Goal: Task Accomplishment & Management: Complete application form

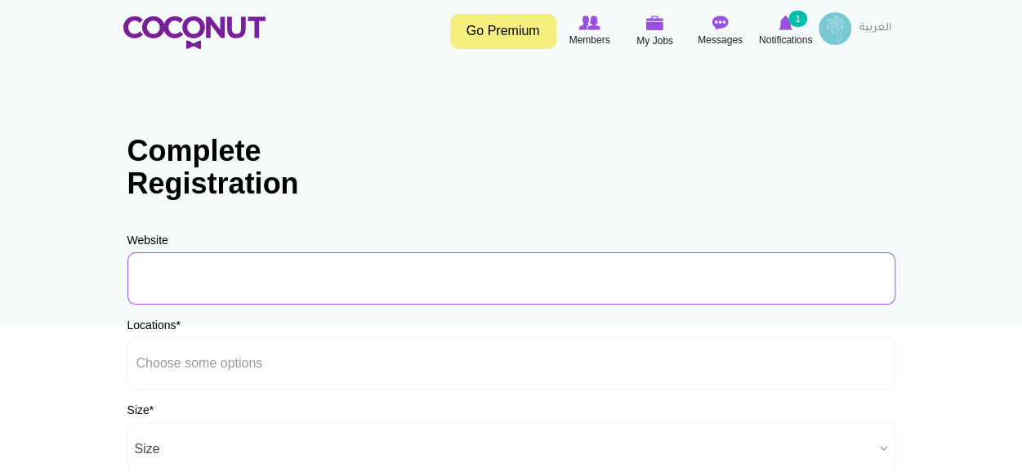
click at [406, 270] on input "URL" at bounding box center [511, 278] width 768 height 52
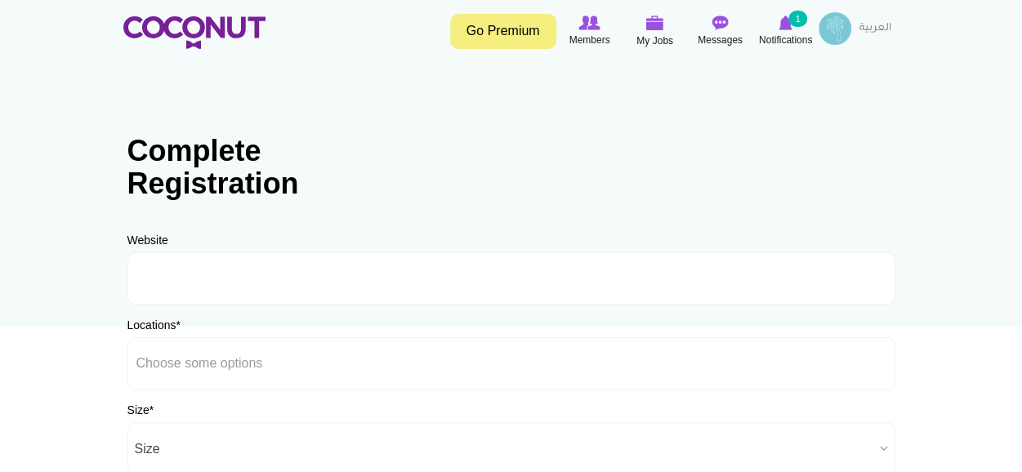
click at [475, 335] on div "Locations * Afghanistan Aland Islands Albania Algeria American Samoa Andorra An…" at bounding box center [511, 353] width 768 height 73
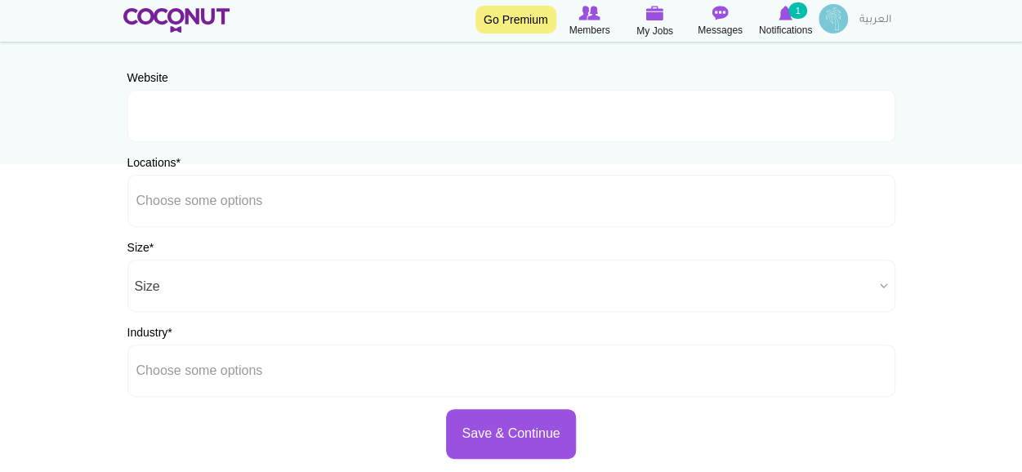
scroll to position [162, 0]
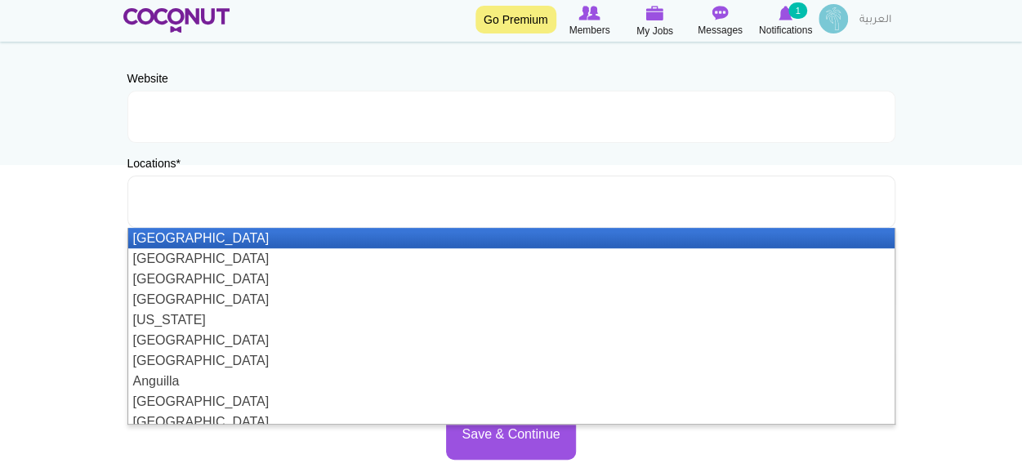
click at [309, 201] on ul at bounding box center [511, 202] width 768 height 52
click at [330, 185] on ul at bounding box center [511, 202] width 768 height 52
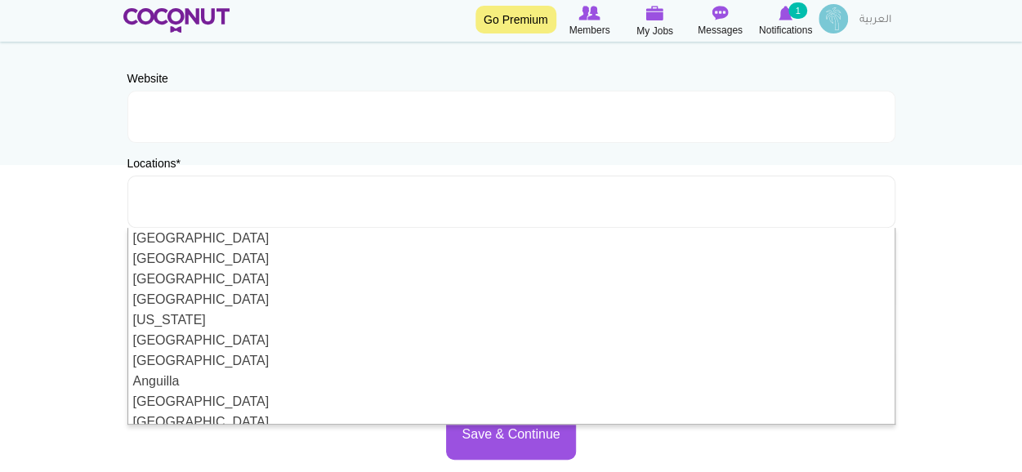
click at [555, 189] on ul at bounding box center [511, 202] width 768 height 52
click at [554, 203] on ul at bounding box center [511, 202] width 768 height 52
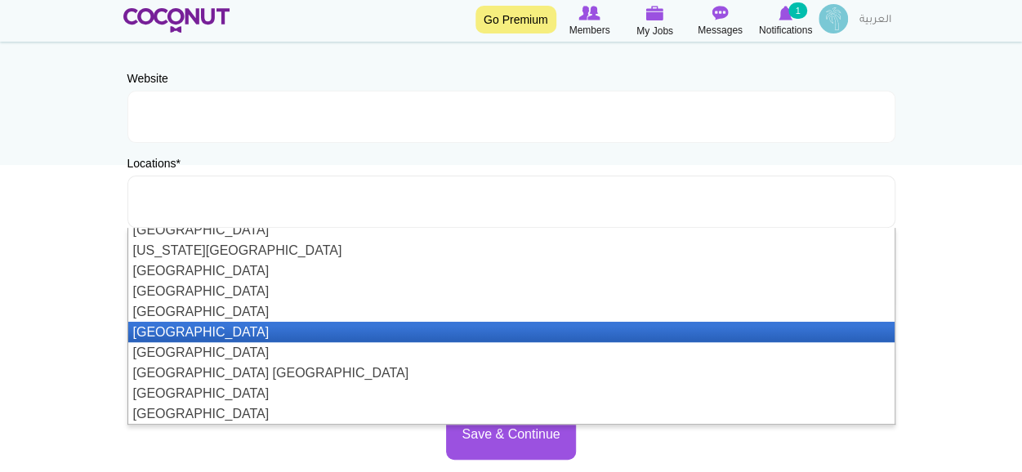
scroll to position [4724, 0]
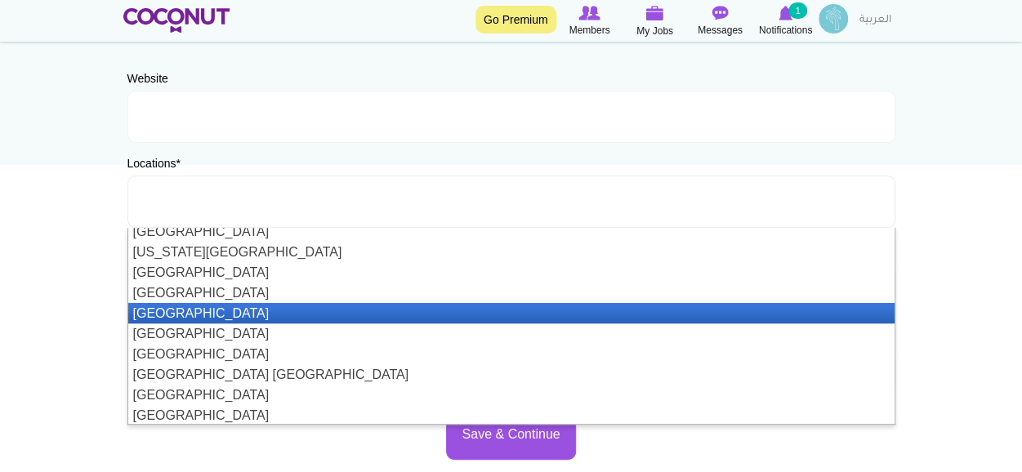
click at [559, 316] on li "[GEOGRAPHIC_DATA]" at bounding box center [511, 313] width 766 height 20
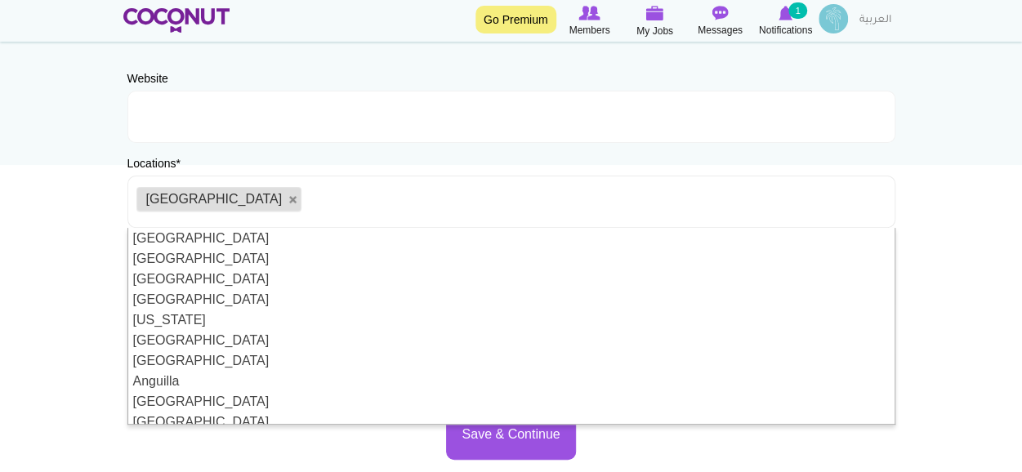
click at [47, 254] on body "Toggle navigation Go Premium Members My Jobs Post a Job Messages Notifications …" at bounding box center [511, 307] width 1022 height 939
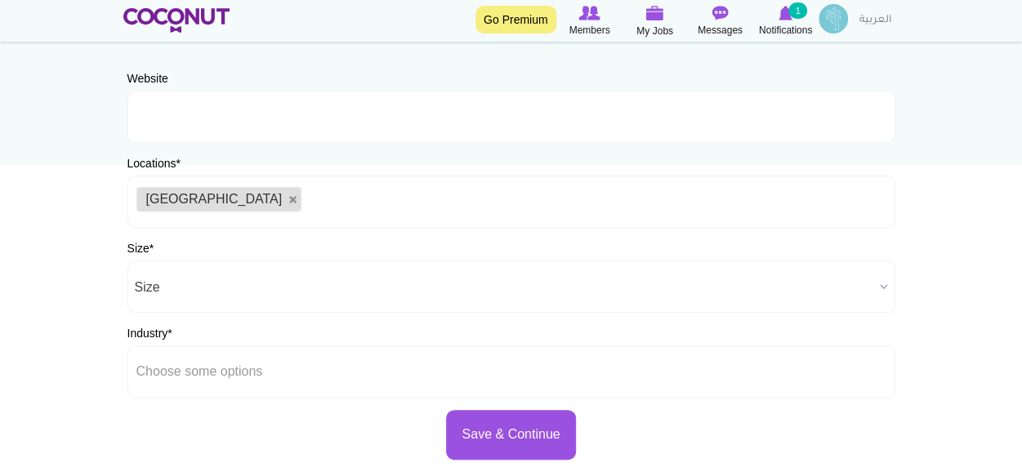
click at [185, 276] on span "Size" at bounding box center [504, 287] width 738 height 52
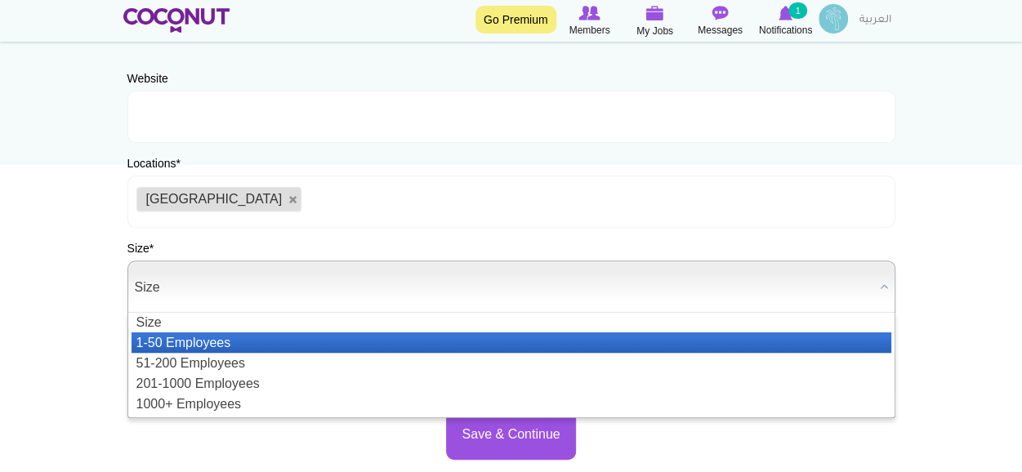
click at [212, 345] on li "1-50 Employees" at bounding box center [512, 342] width 760 height 20
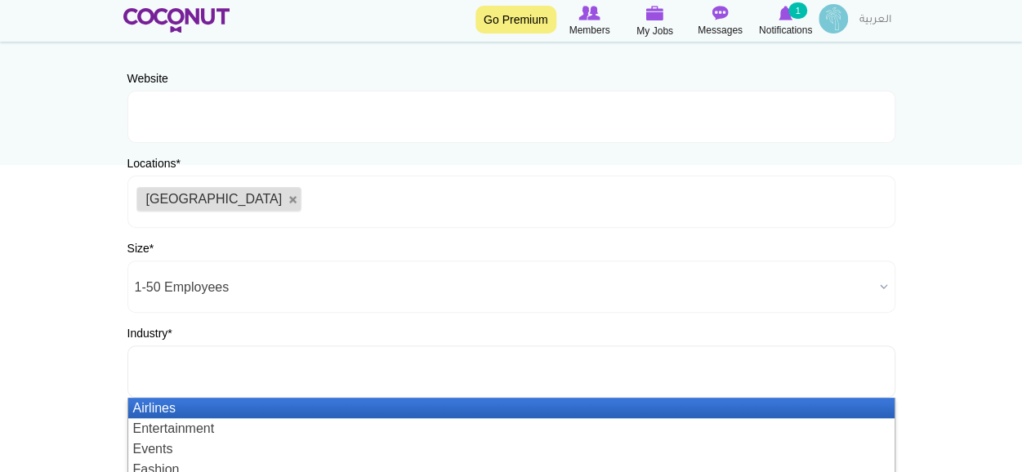
click at [191, 351] on ul at bounding box center [511, 372] width 768 height 52
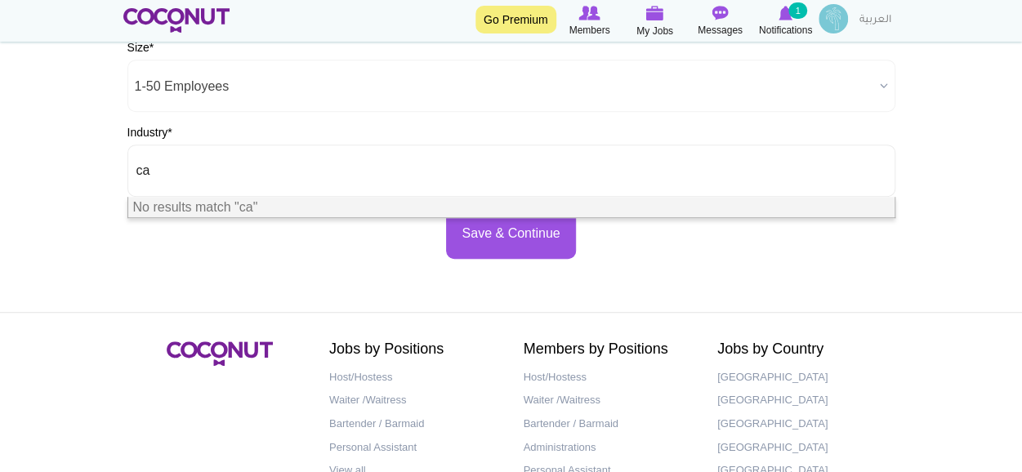
scroll to position [366, 0]
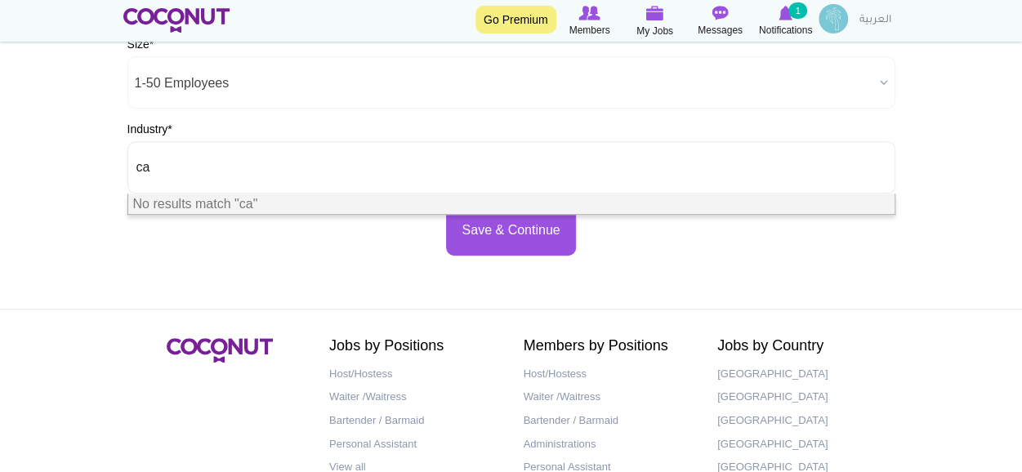
type input "c"
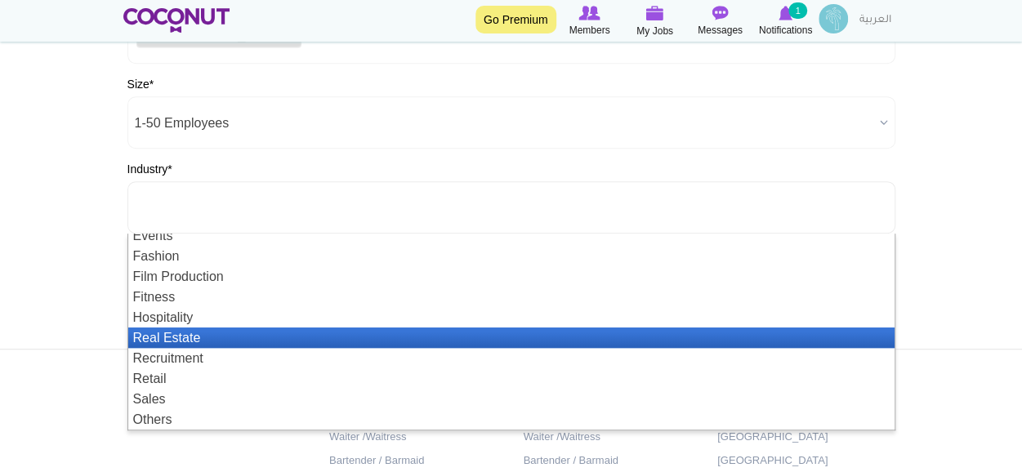
scroll to position [49, 0]
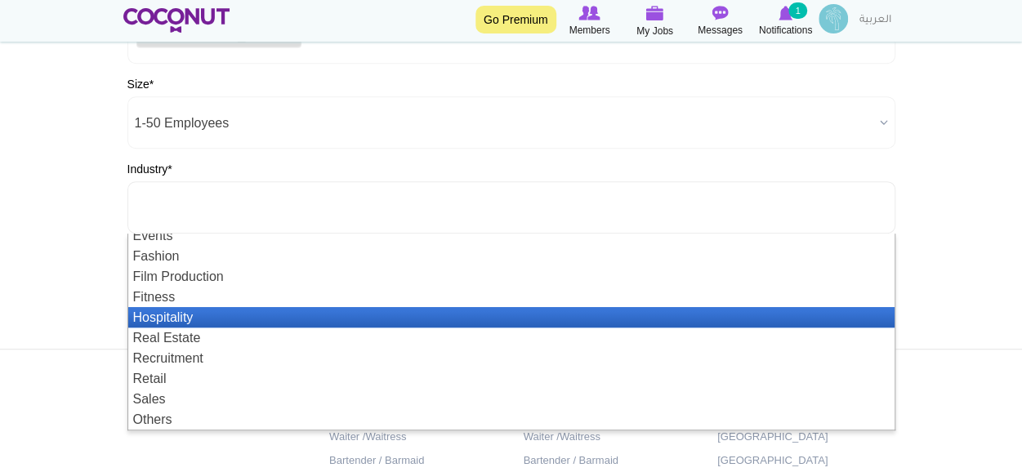
click at [192, 319] on li "Hospitality" at bounding box center [511, 317] width 766 height 20
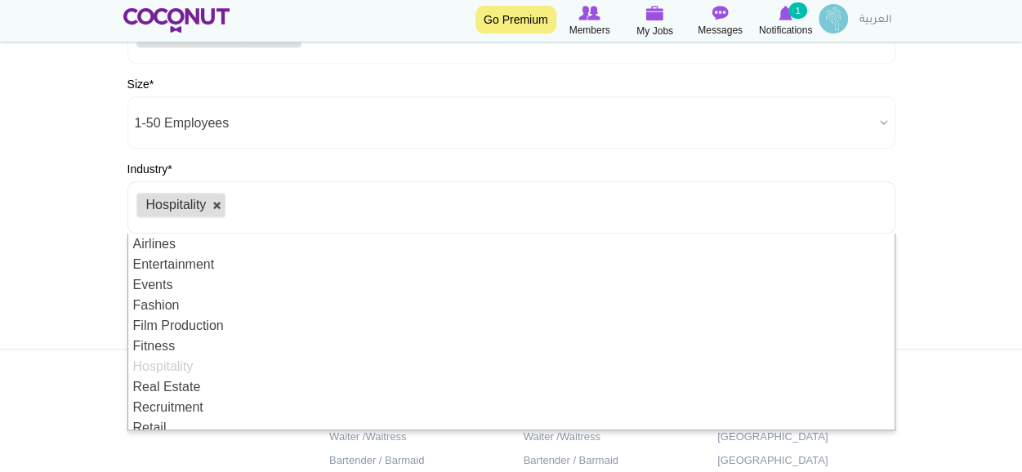
click at [216, 203] on link at bounding box center [217, 206] width 10 height 10
type input "Choose some options"
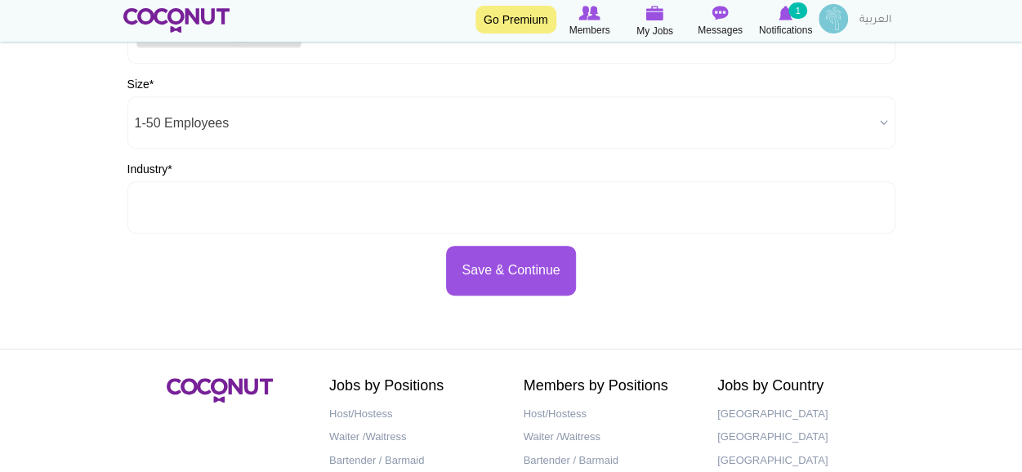
click at [216, 203] on input "text" at bounding box center [209, 207] width 147 height 15
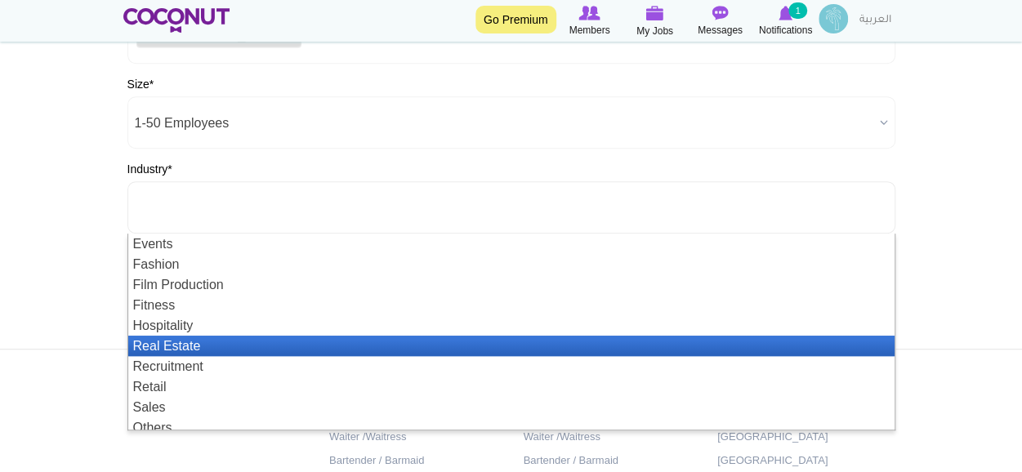
scroll to position [49, 0]
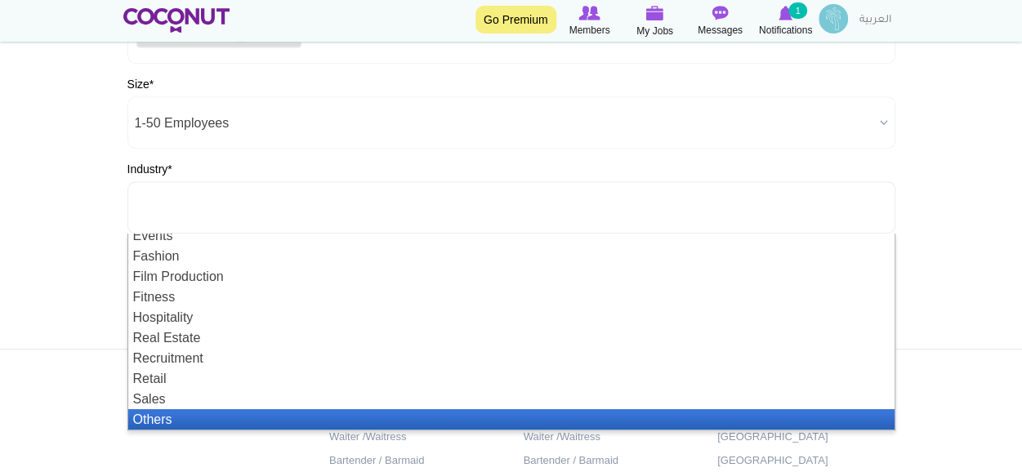
click at [219, 420] on li "Others" at bounding box center [511, 419] width 766 height 20
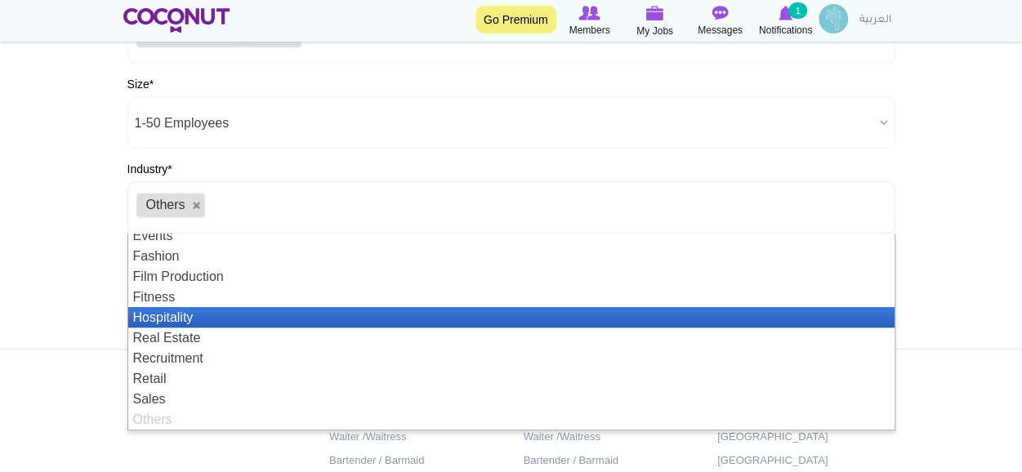
click at [191, 323] on li "Hospitality" at bounding box center [511, 317] width 766 height 20
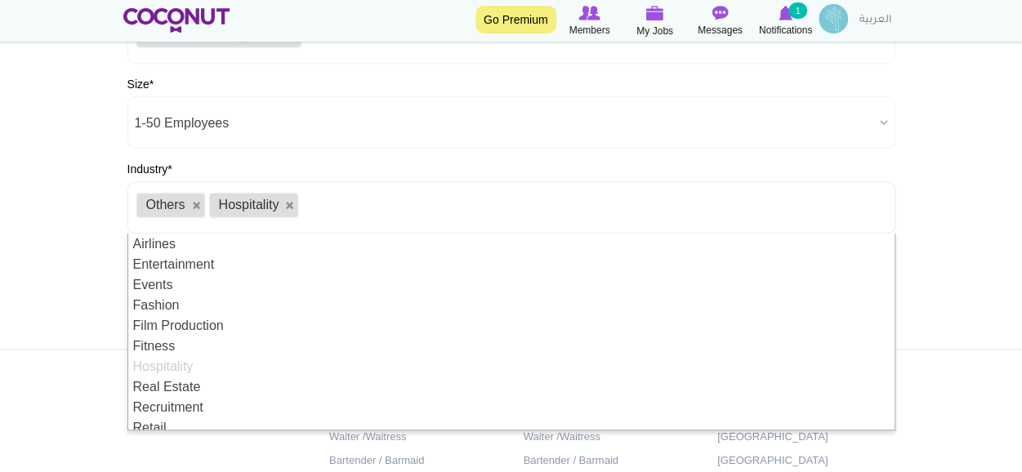
click at [335, 154] on div "Website URL Should be http://www.website.com or www.website.com Locations * Afg…" at bounding box center [511, 101] width 768 height 390
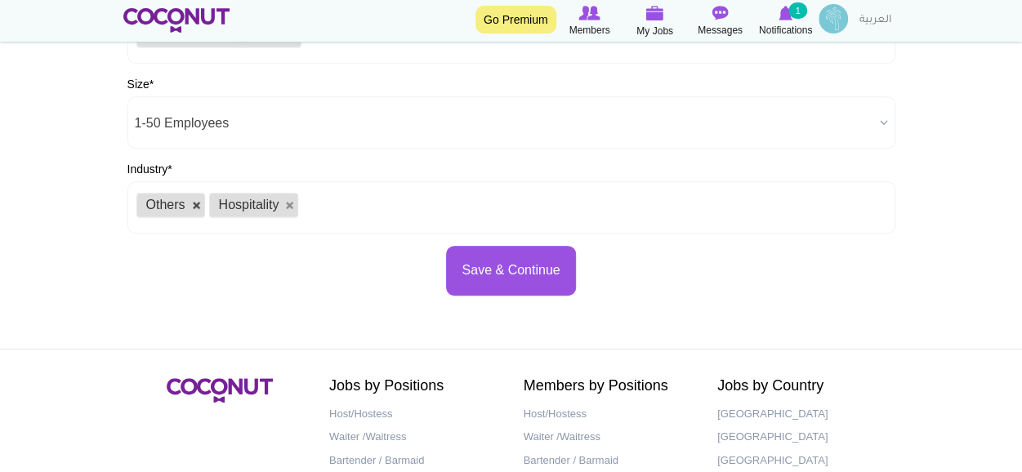
click at [194, 204] on link at bounding box center [197, 206] width 10 height 10
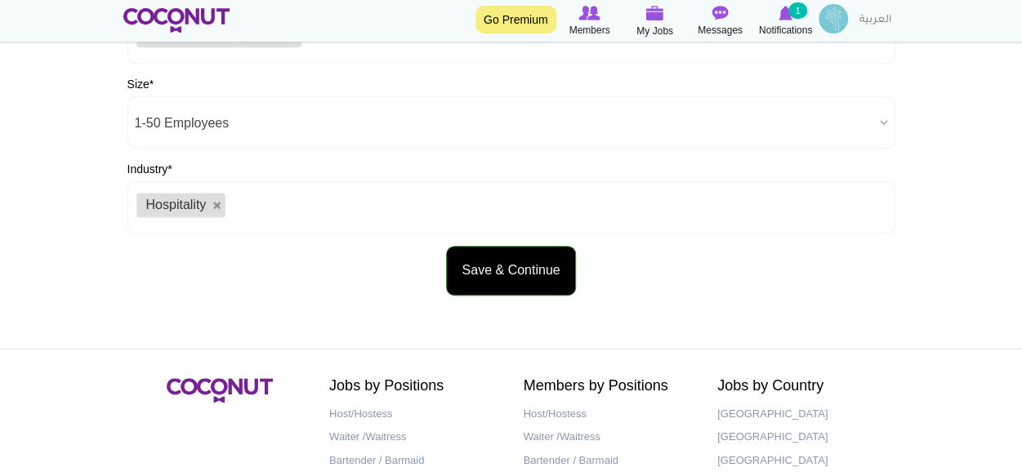
click at [488, 262] on button "Save & Continue" at bounding box center [510, 271] width 129 height 50
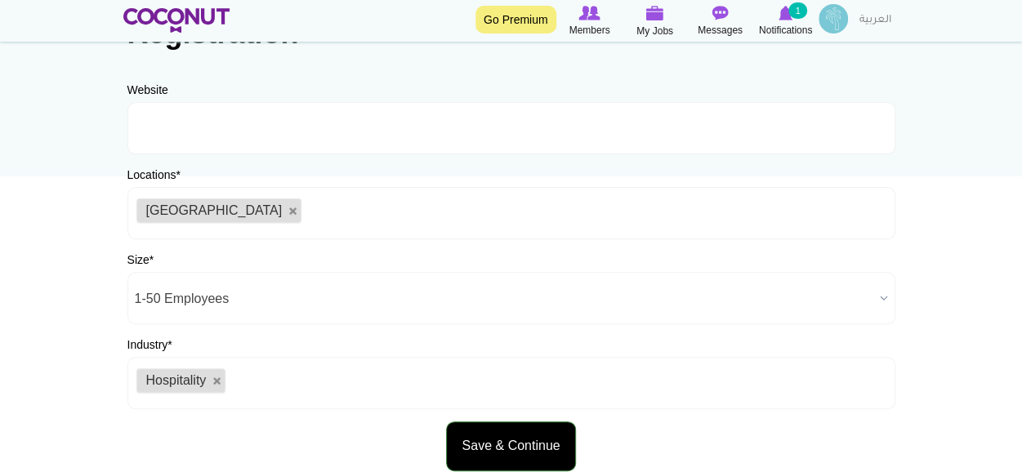
scroll to position [149, 0]
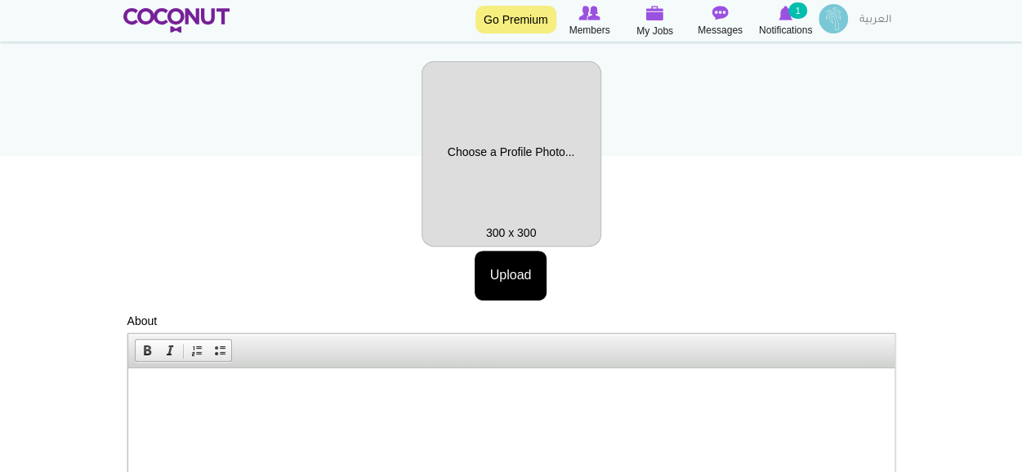
click at [662, 247] on div "Profile Picture Upload More information Files must be less than 20 MB . Allowed…" at bounding box center [511, 180] width 768 height 239
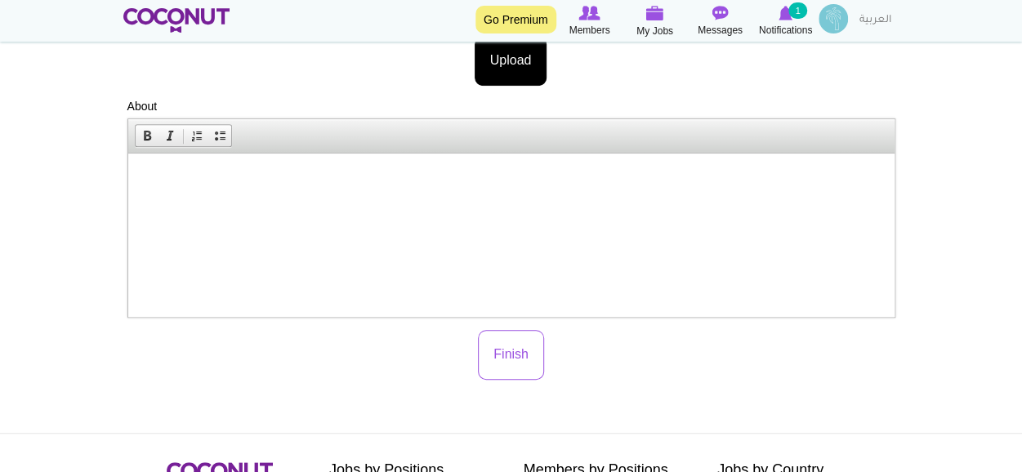
scroll to position [386, 0]
click at [634, 203] on html at bounding box center [510, 178] width 766 height 50
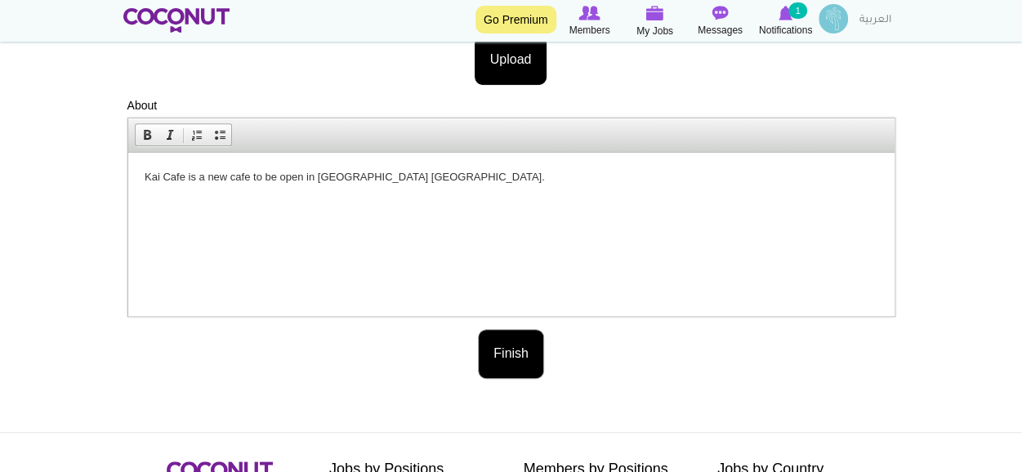
click at [518, 341] on button "Finish" at bounding box center [511, 354] width 66 height 50
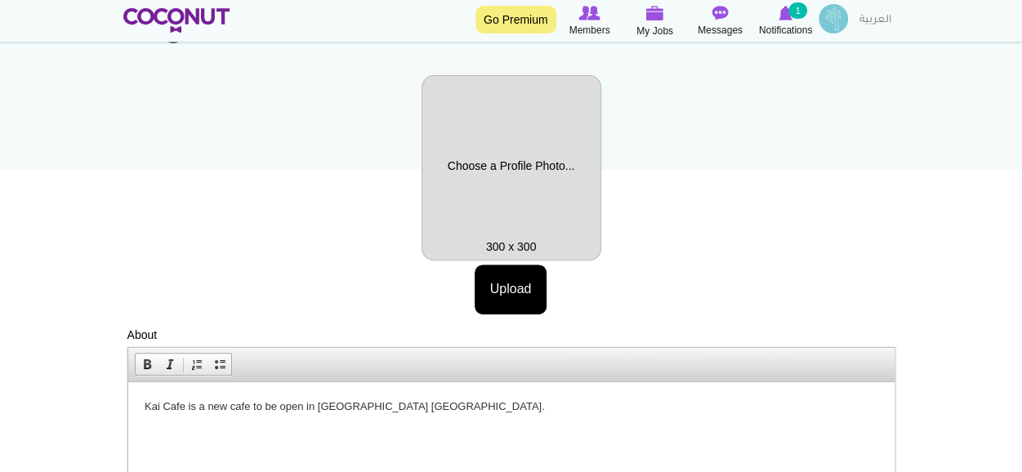
scroll to position [0, 0]
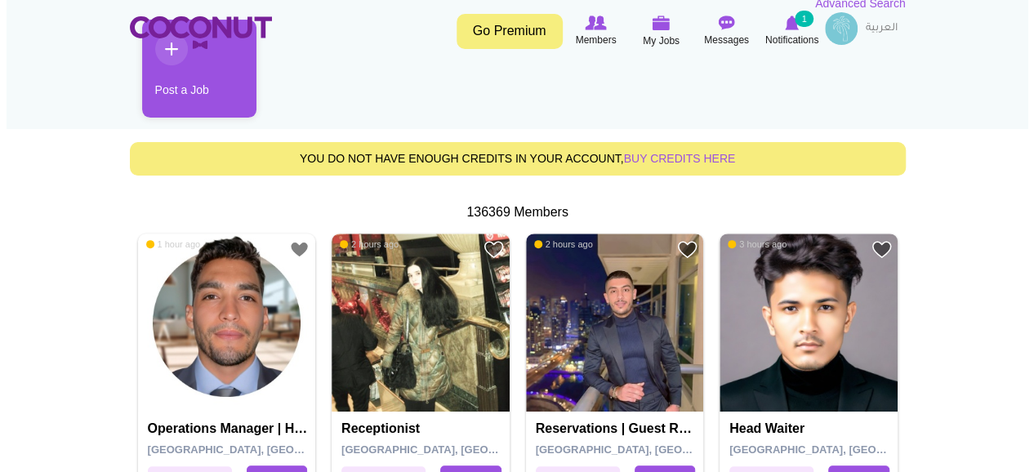
scroll to position [212, 0]
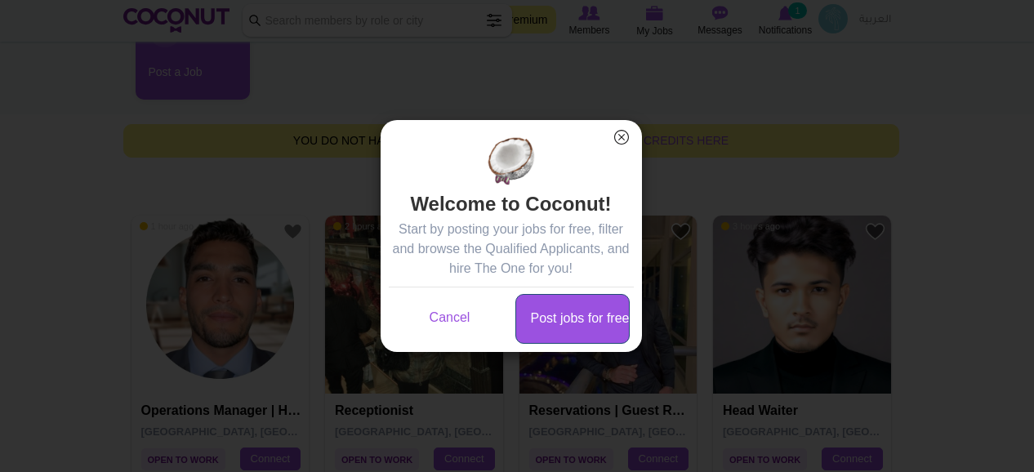
click at [582, 328] on link "Post jobs for free" at bounding box center [572, 319] width 114 height 50
click at [619, 141] on button "×" at bounding box center [621, 137] width 21 height 21
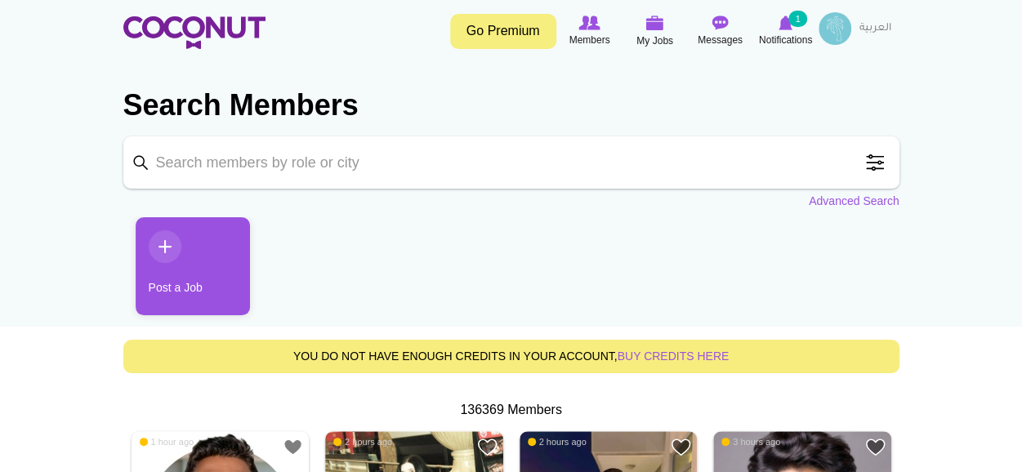
click at [613, 164] on input "Keyword" at bounding box center [511, 162] width 776 height 52
click at [871, 165] on span at bounding box center [875, 162] width 33 height 33
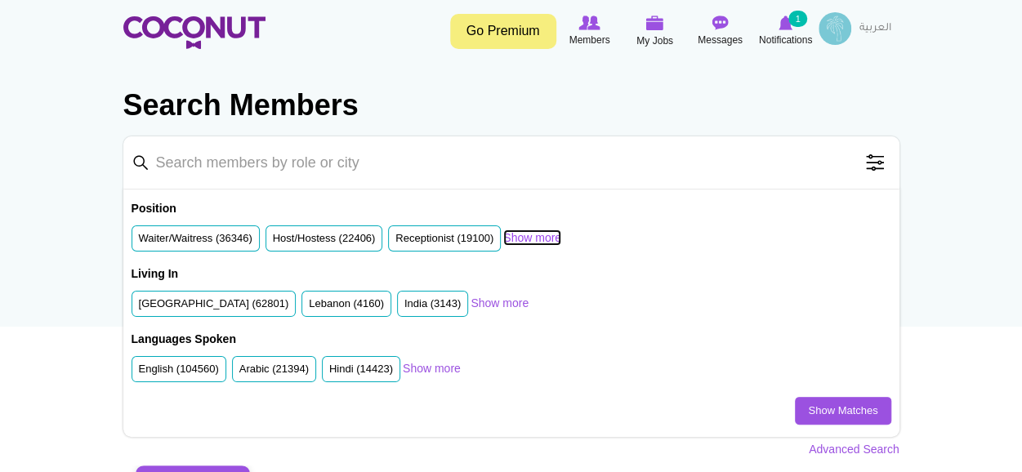
click at [547, 234] on link "Show more" at bounding box center [532, 238] width 58 height 16
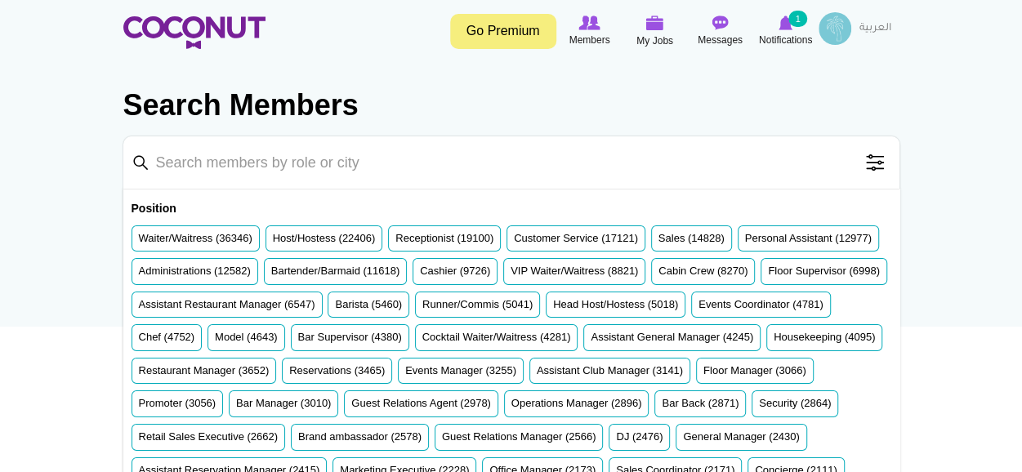
click at [381, 185] on input "Keyword" at bounding box center [511, 162] width 776 height 52
type input "barista"
click button "Search" at bounding box center [0, 0] width 0 height 0
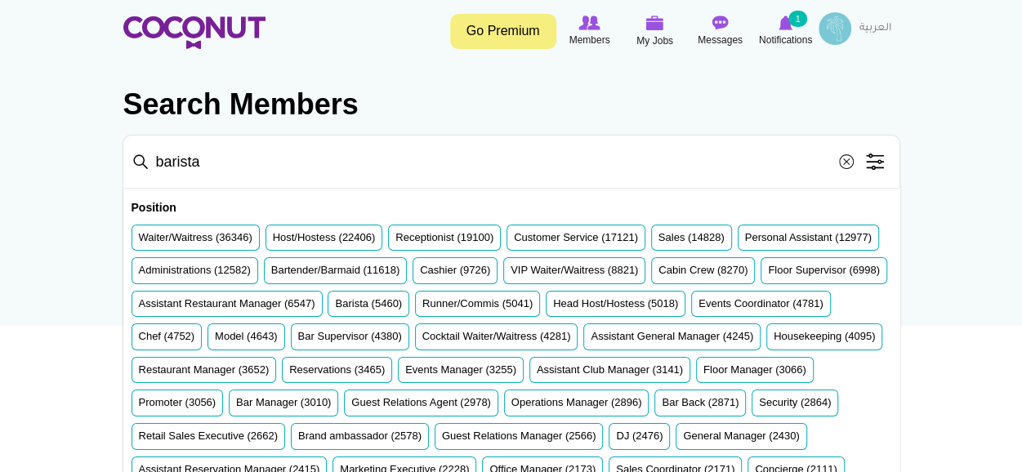
click at [881, 158] on span at bounding box center [875, 161] width 33 height 33
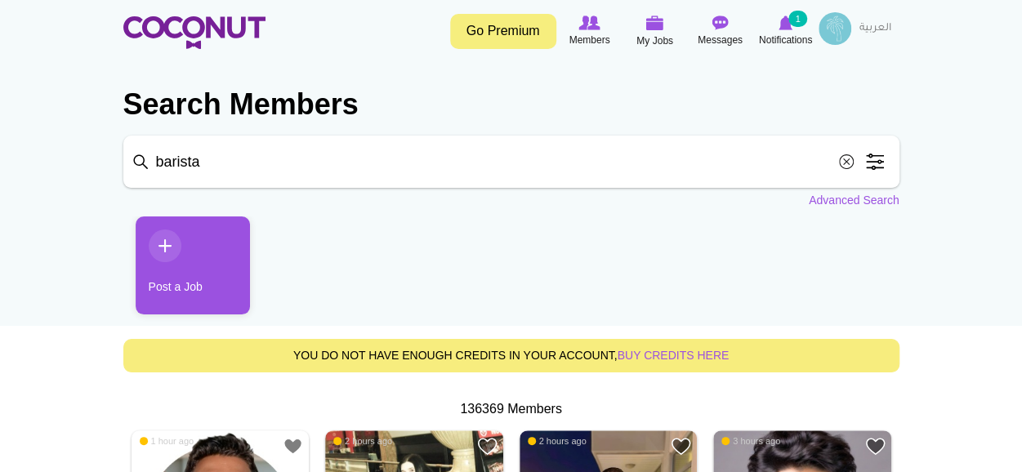
click at [302, 166] on input "barista" at bounding box center [511, 162] width 776 height 52
click button "Search" at bounding box center [0, 0] width 0 height 0
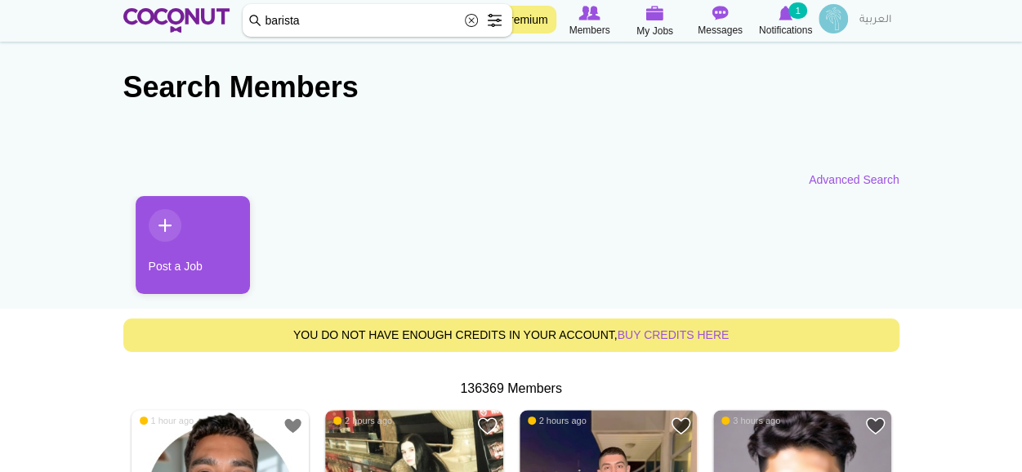
scroll to position [19, 0]
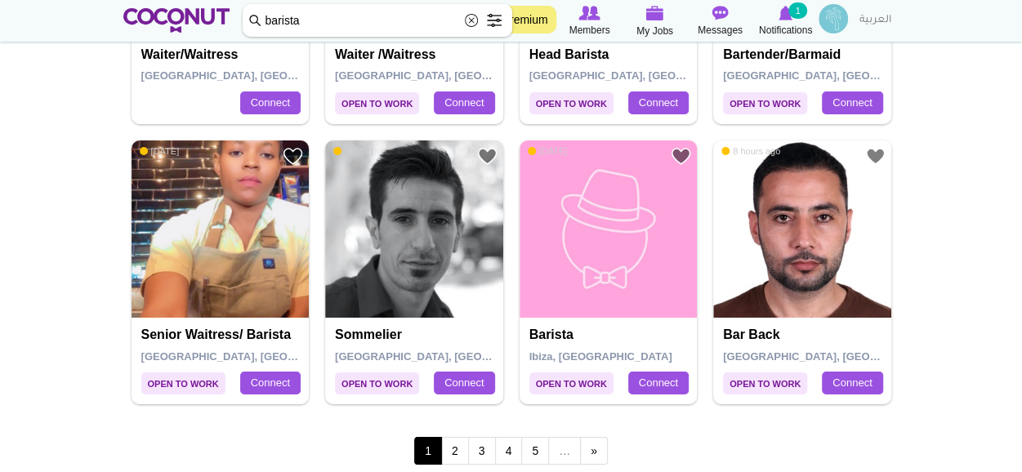
scroll to position [2833, 0]
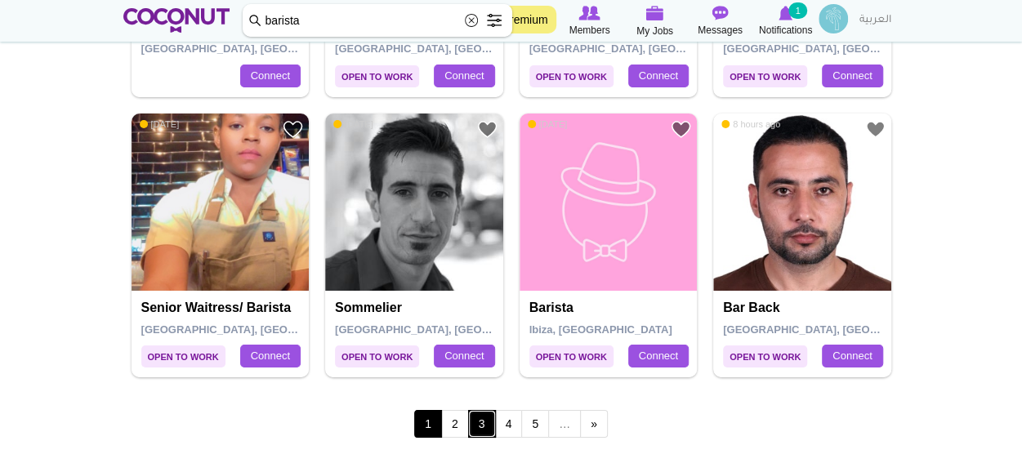
click at [470, 418] on link "3" at bounding box center [482, 424] width 28 height 28
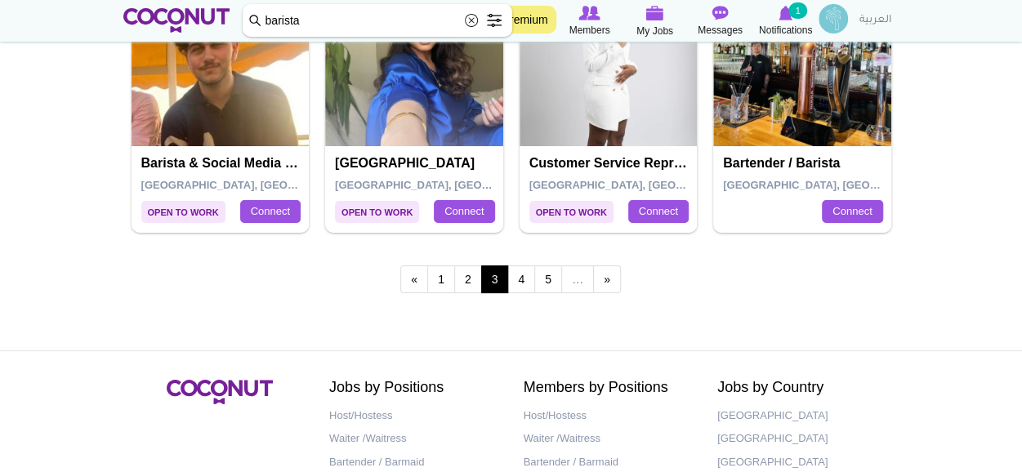
scroll to position [2982, 0]
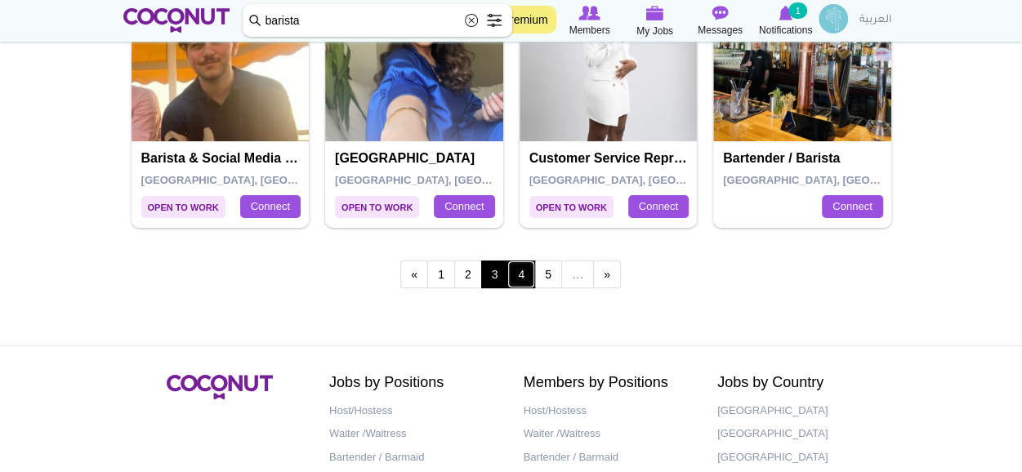
click at [528, 280] on link "4" at bounding box center [521, 275] width 28 height 28
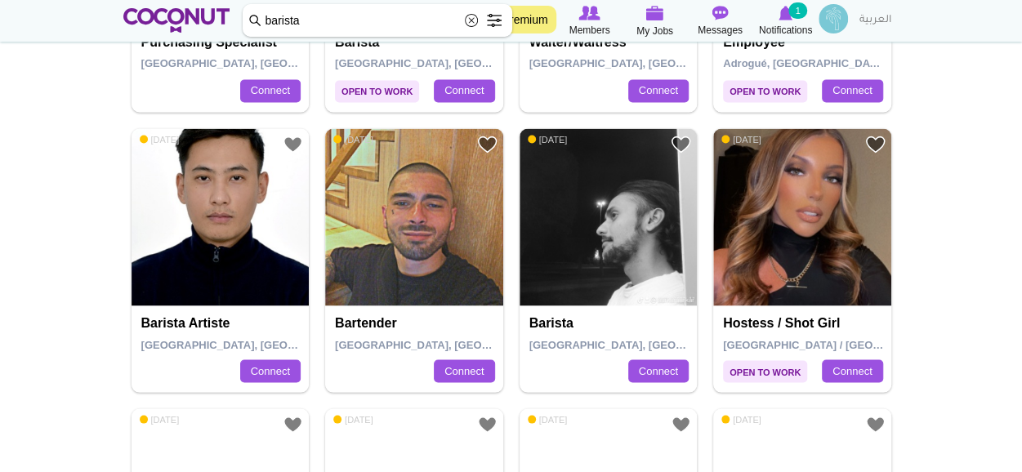
scroll to position [1467, 0]
